Goal: Navigation & Orientation: Find specific page/section

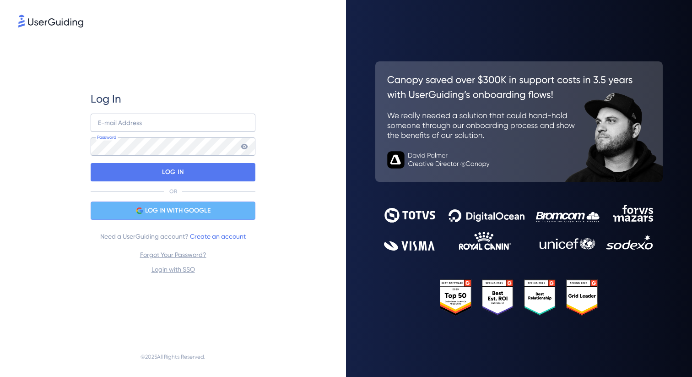
click at [178, 211] on span "LOG IN WITH GOOGLE" at bounding box center [177, 210] width 65 height 11
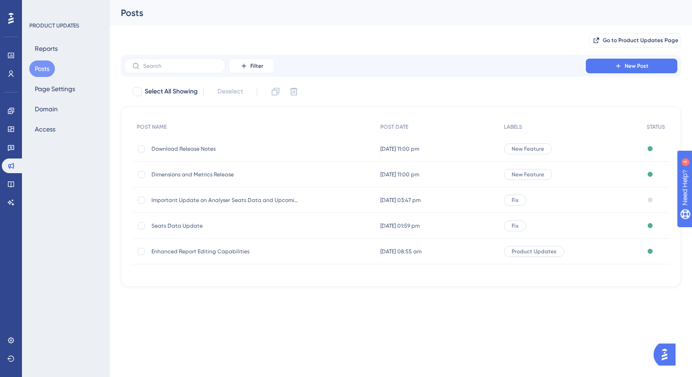
click at [12, 22] on icon at bounding box center [10, 18] width 5 height 11
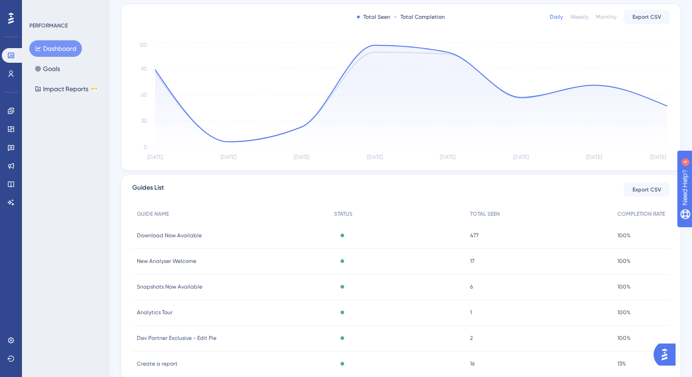
scroll to position [216, 0]
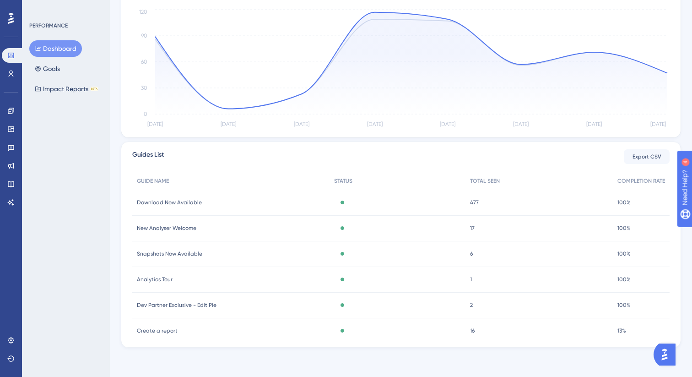
click at [185, 203] on span "Download Now Available" at bounding box center [169, 202] width 65 height 7
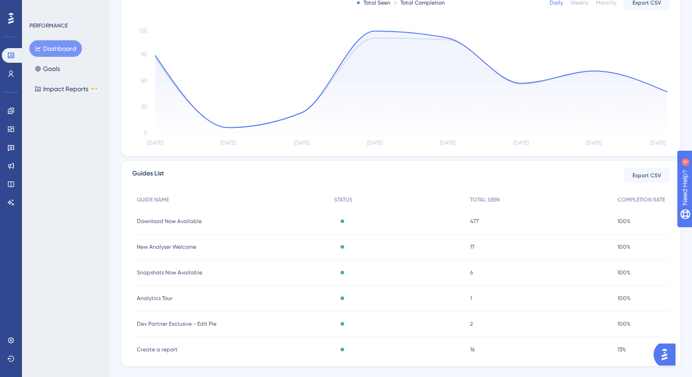
scroll to position [197, 0]
click at [59, 94] on button "Impact Reports BETA" at bounding box center [66, 89] width 75 height 16
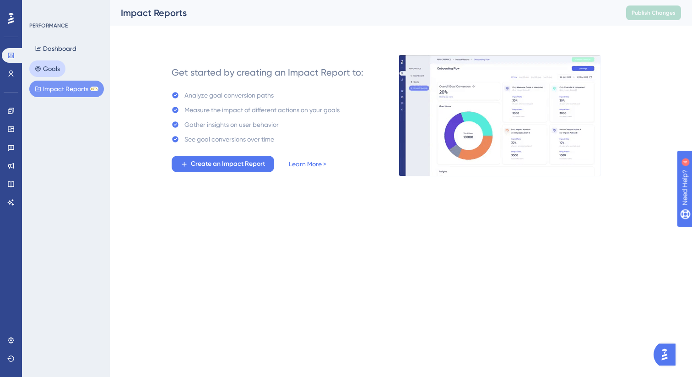
click at [59, 61] on button "Goals" at bounding box center [47, 68] width 36 height 16
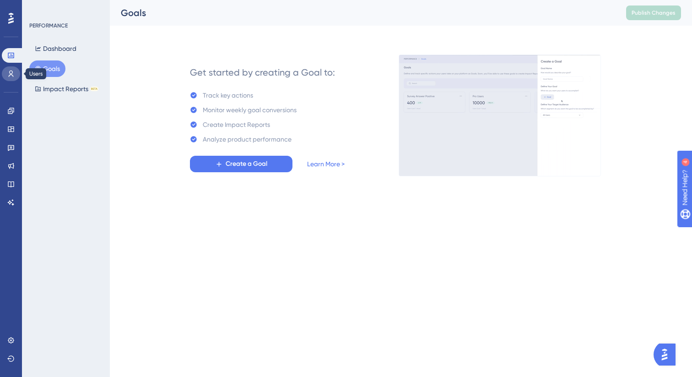
click at [15, 75] on link at bounding box center [11, 73] width 18 height 15
